Goal: Check status: Check status

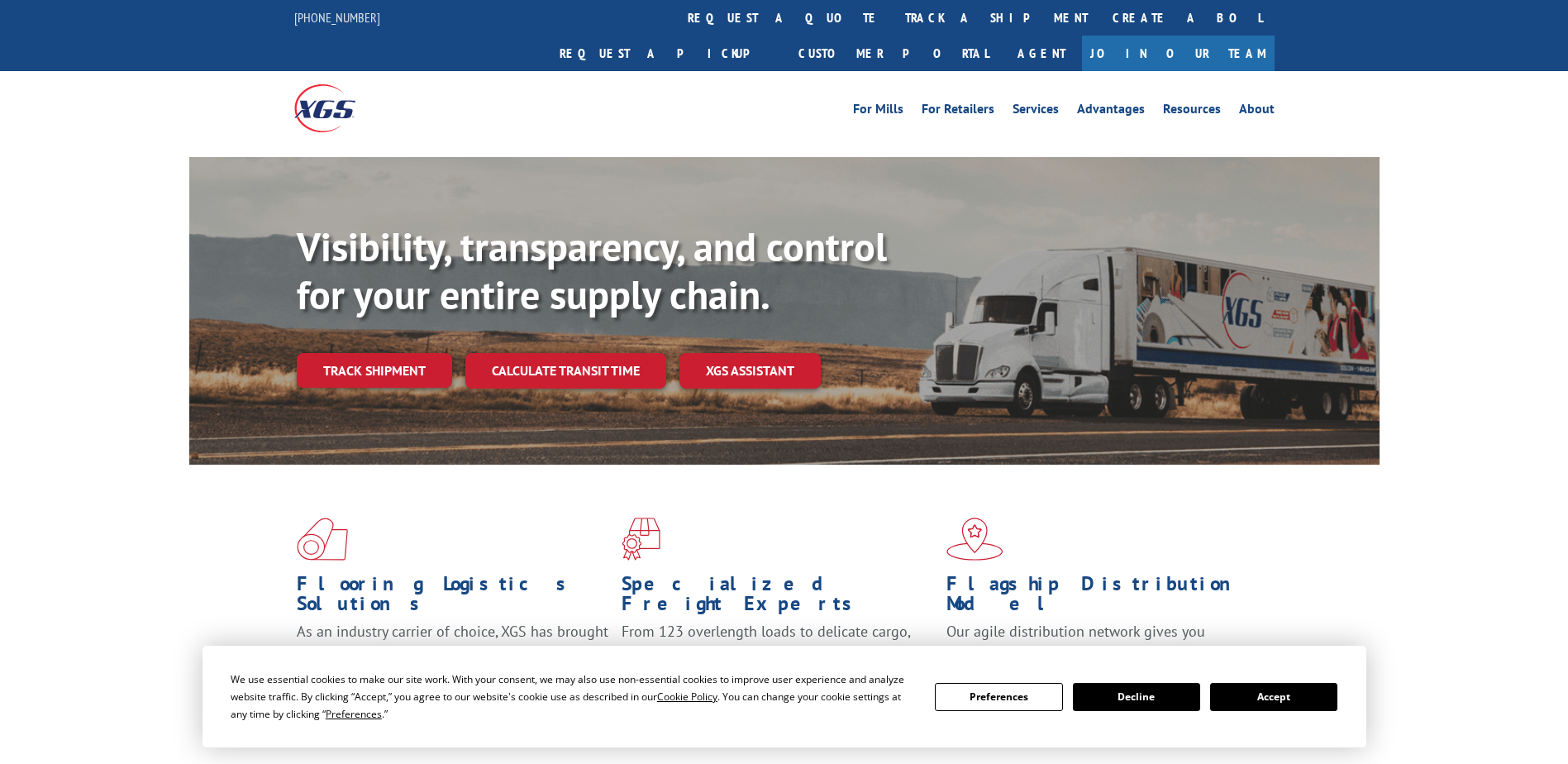
click at [893, 13] on link "track a shipment" at bounding box center [996, 17] width 207 height 35
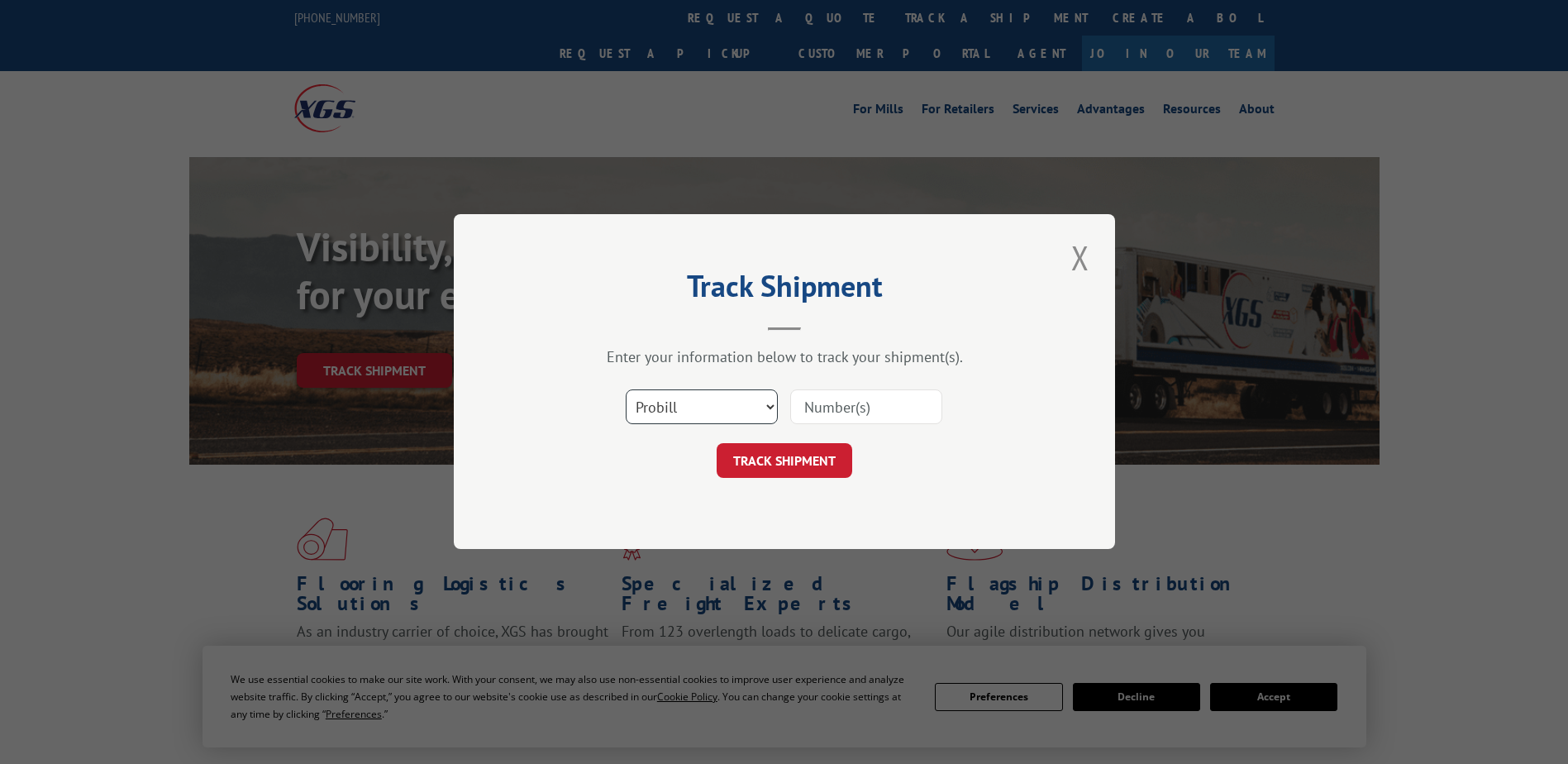
click at [760, 401] on select "Select category... Probill BOL PO" at bounding box center [702, 408] width 152 height 34
select select "bol"
click at [626, 391] on select "Select category... Probill BOL PO" at bounding box center [702, 408] width 152 height 34
click at [851, 403] on input at bounding box center [866, 408] width 152 height 34
type input "421414"
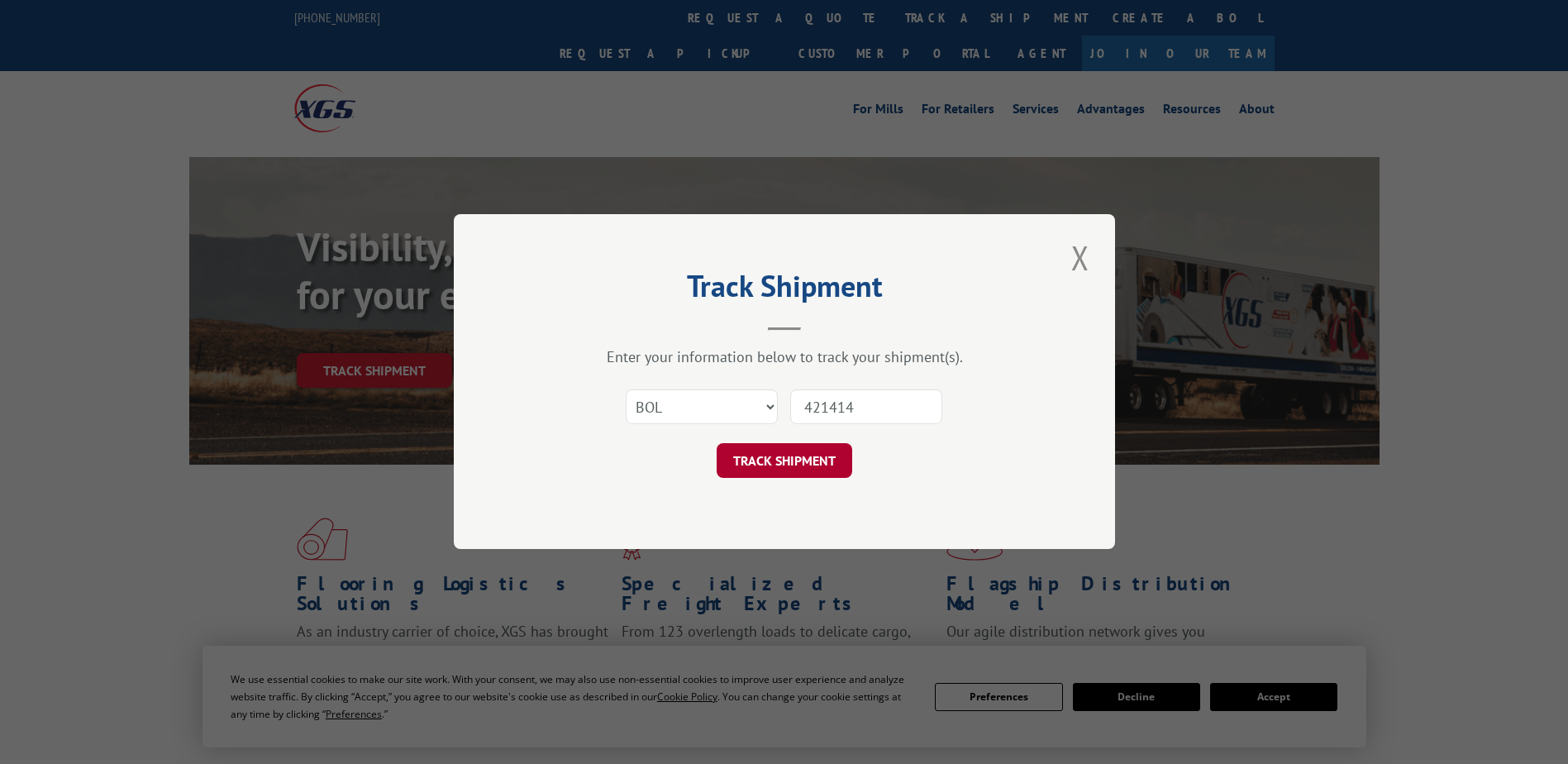
click at [747, 461] on button "TRACK SHIPMENT" at bounding box center [785, 461] width 136 height 34
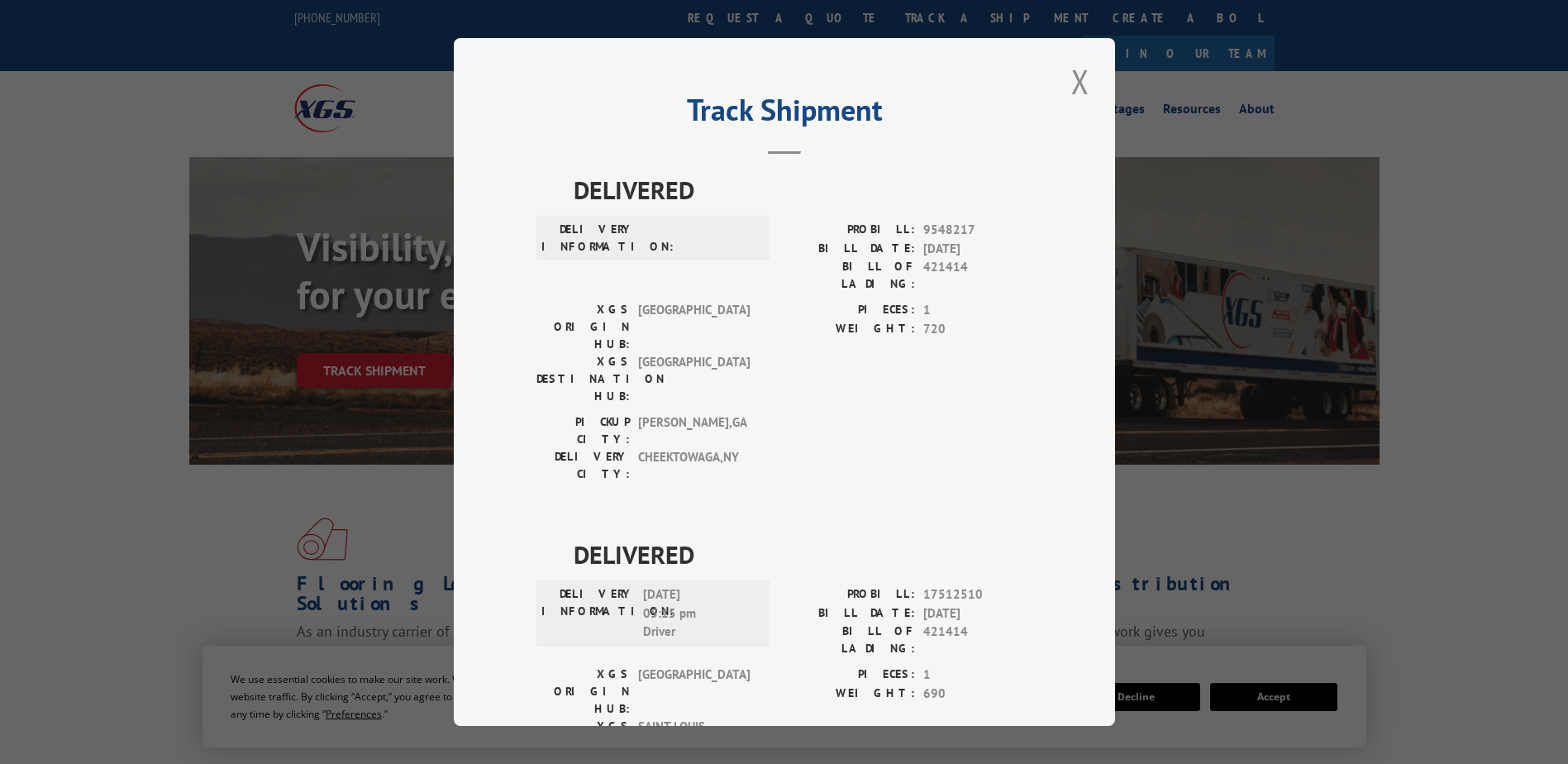
click at [1260, 583] on div "Track Shipment DELIVERED DELIVERY INFORMATION: PROBILL: 9548217 BILL DATE: [DAT…" at bounding box center [784, 382] width 1568 height 764
click at [1071, 87] on button "Close modal" at bounding box center [1080, 81] width 28 height 45
